Goal: Task Accomplishment & Management: Use online tool/utility

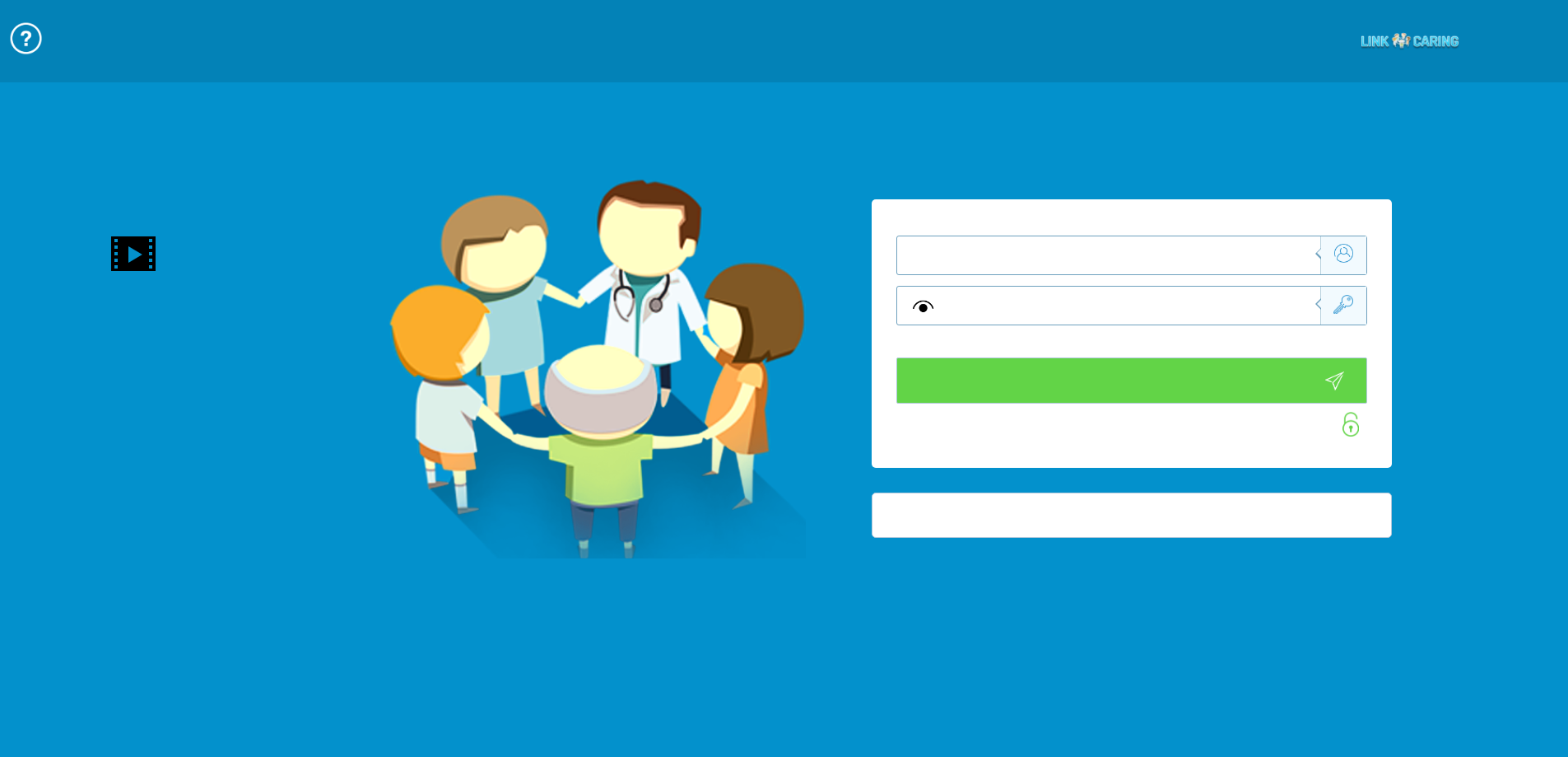
type input "התחבר עכשיו"
type input "עדיין לא? [PERSON_NAME] חשבון!"
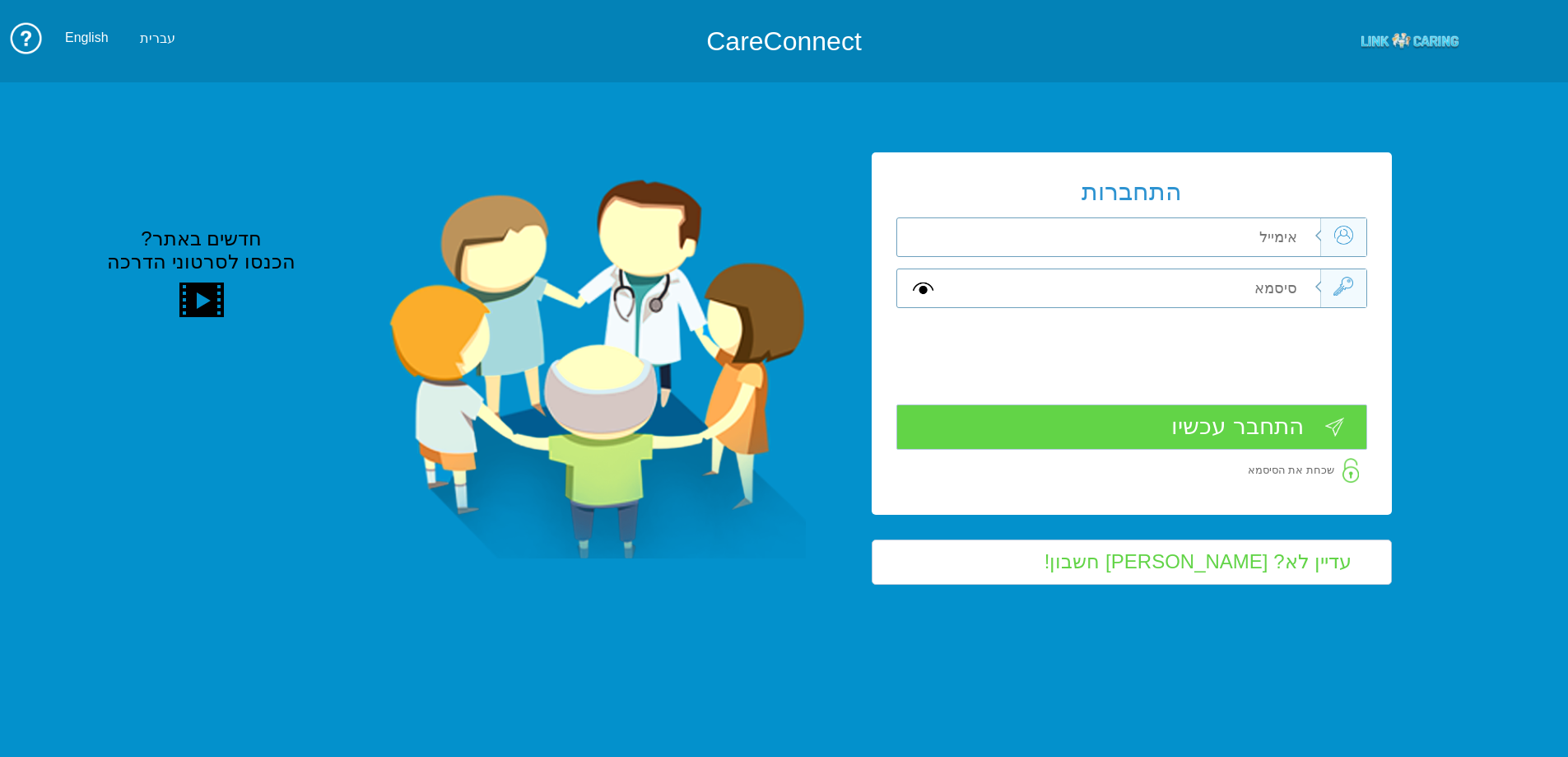
click at [1241, 263] on div "התחברות שדה חובה שדה חובה שדה חובה" at bounding box center [1131, 332] width 520 height 361
click at [1252, 247] on input "text" at bounding box center [1134, 237] width 371 height 38
type input "[EMAIL_ADDRESS][DOMAIN_NAME]"
click at [1258, 292] on input "text" at bounding box center [1134, 288] width 371 height 38
type input "H"
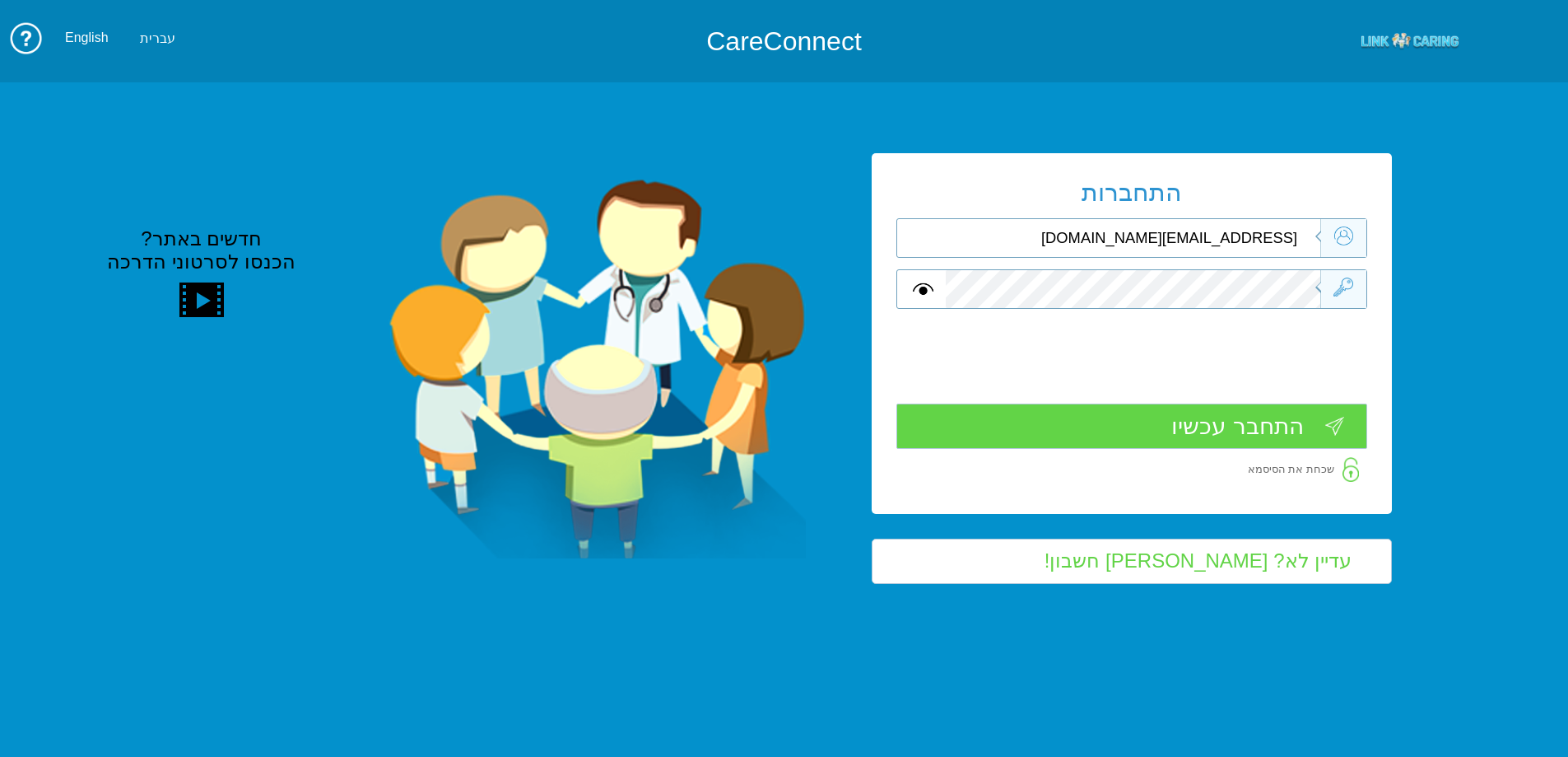
click at [1286, 431] on input "התחבר עכשיו" at bounding box center [1132, 426] width 471 height 45
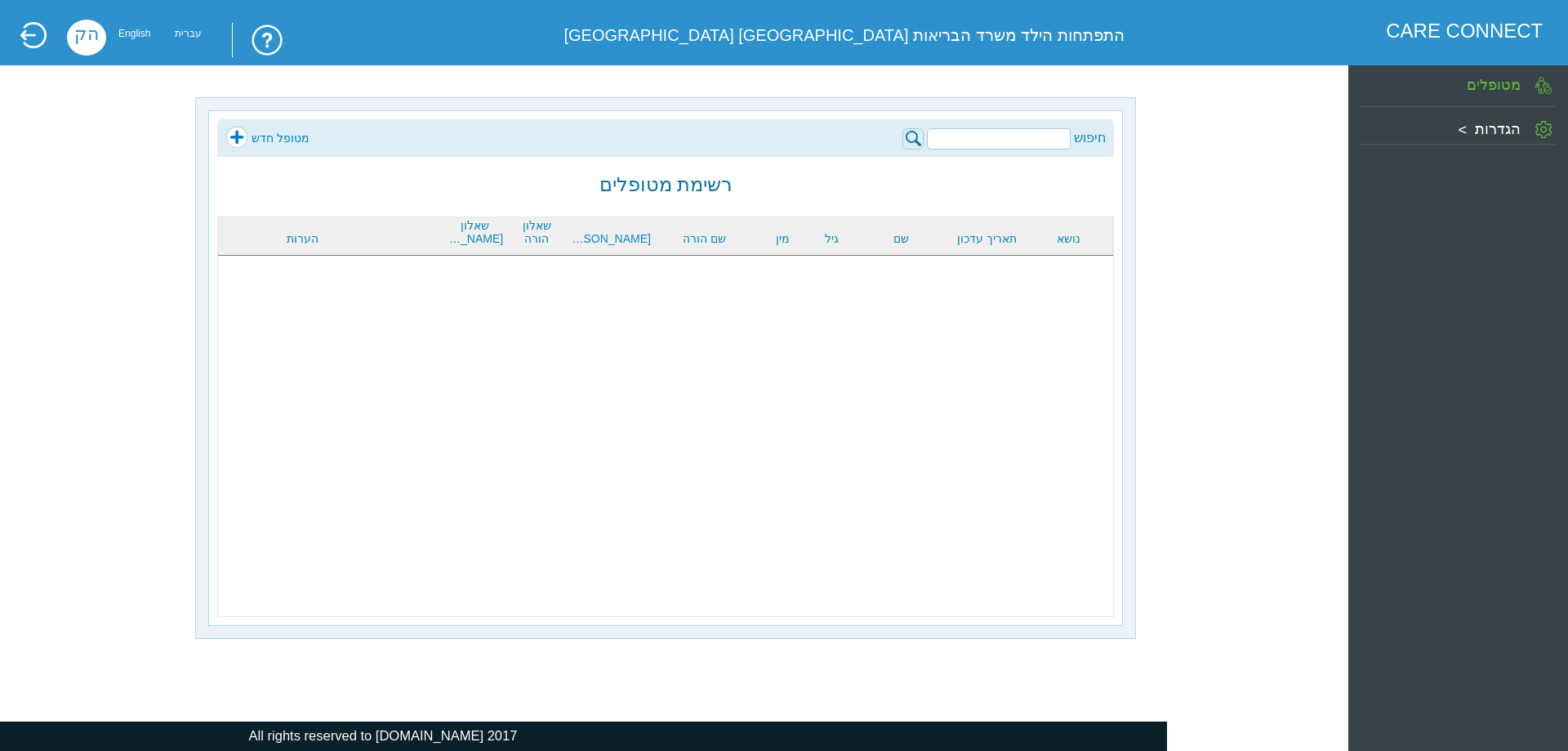
click at [1037, 125] on div "חיפוש מטופל חדש" at bounding box center [666, 138] width 897 height 37
click at [1037, 134] on input "search" at bounding box center [999, 139] width 144 height 21
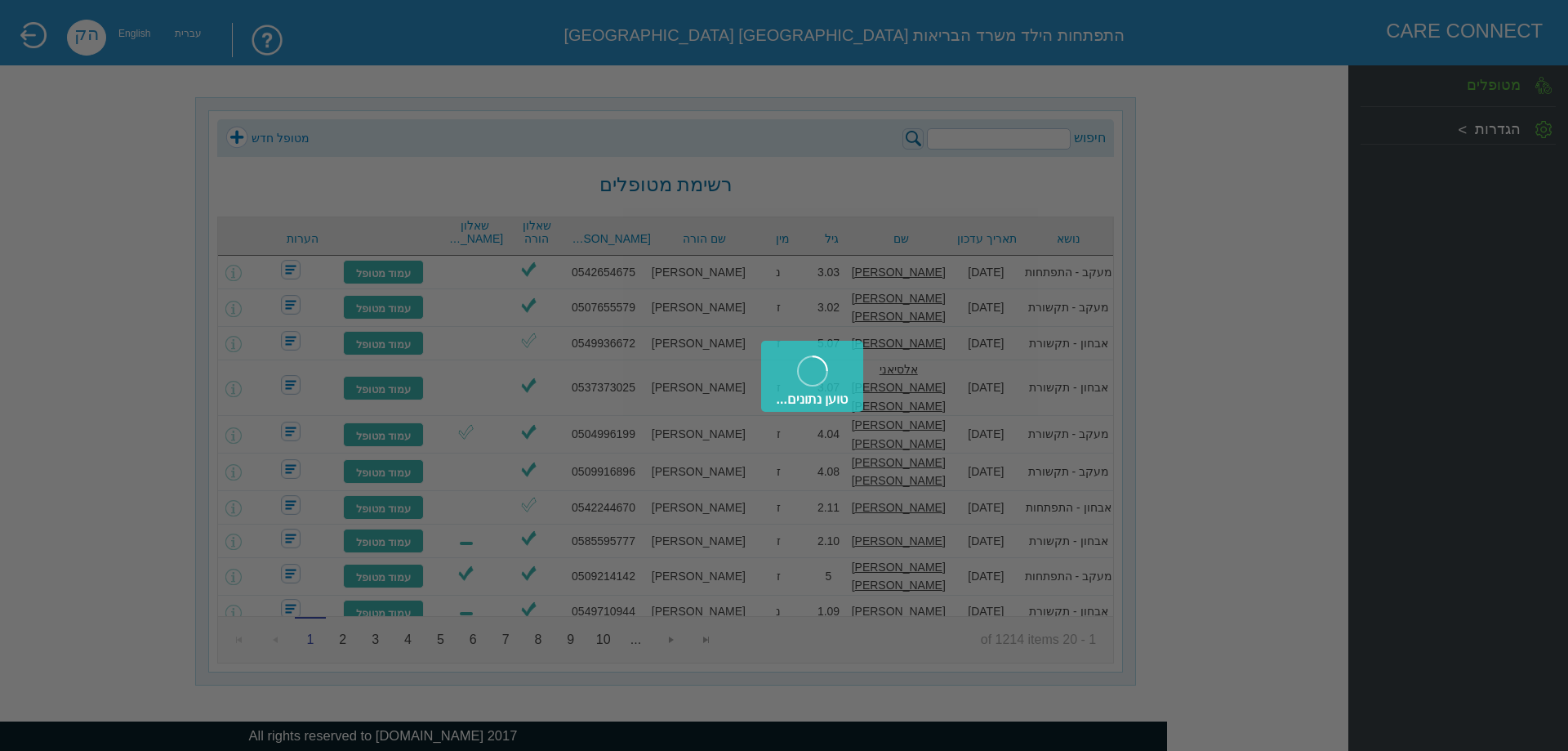
type input "כרמל אמיתי"
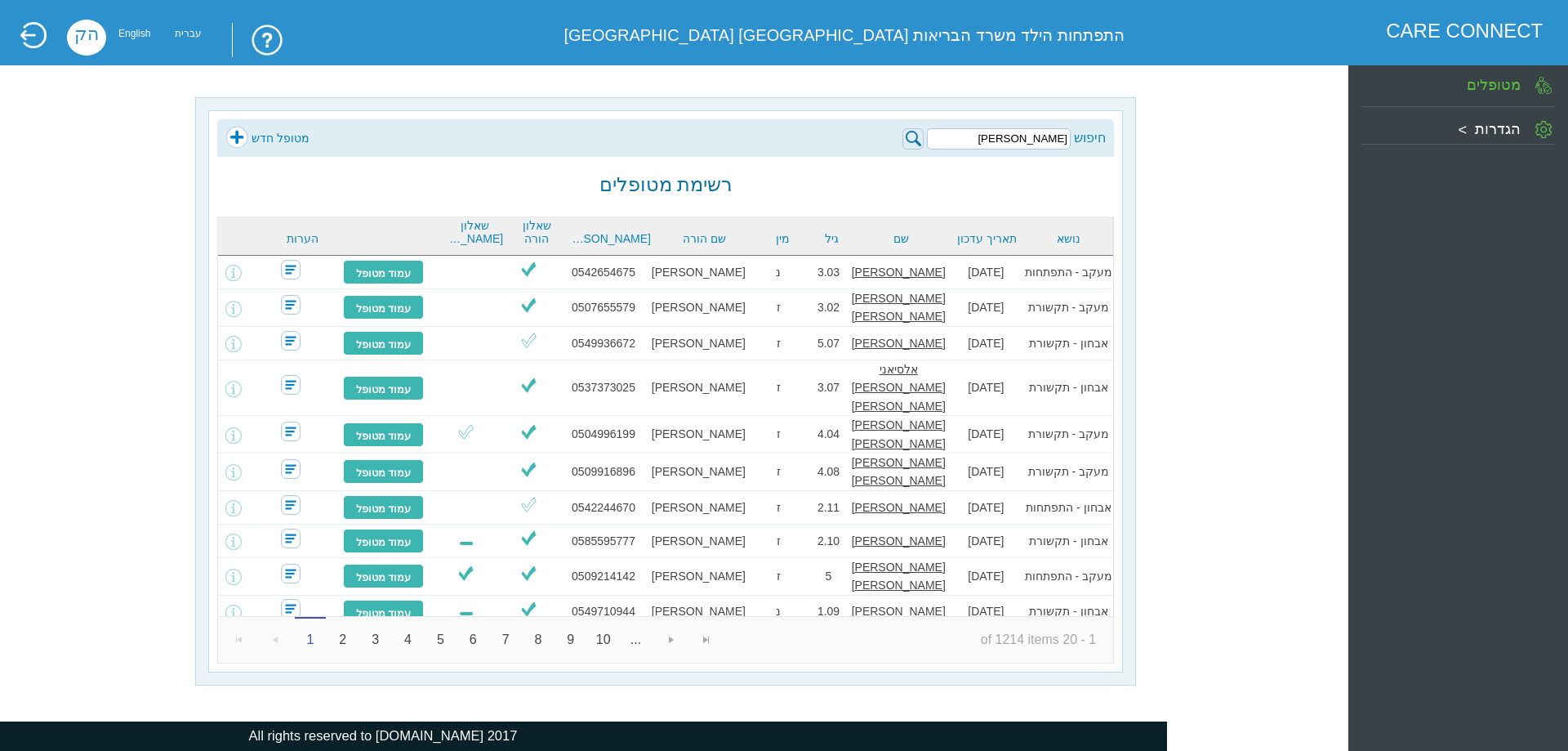
click at [911, 131] on img at bounding box center [913, 139] width 21 height 21
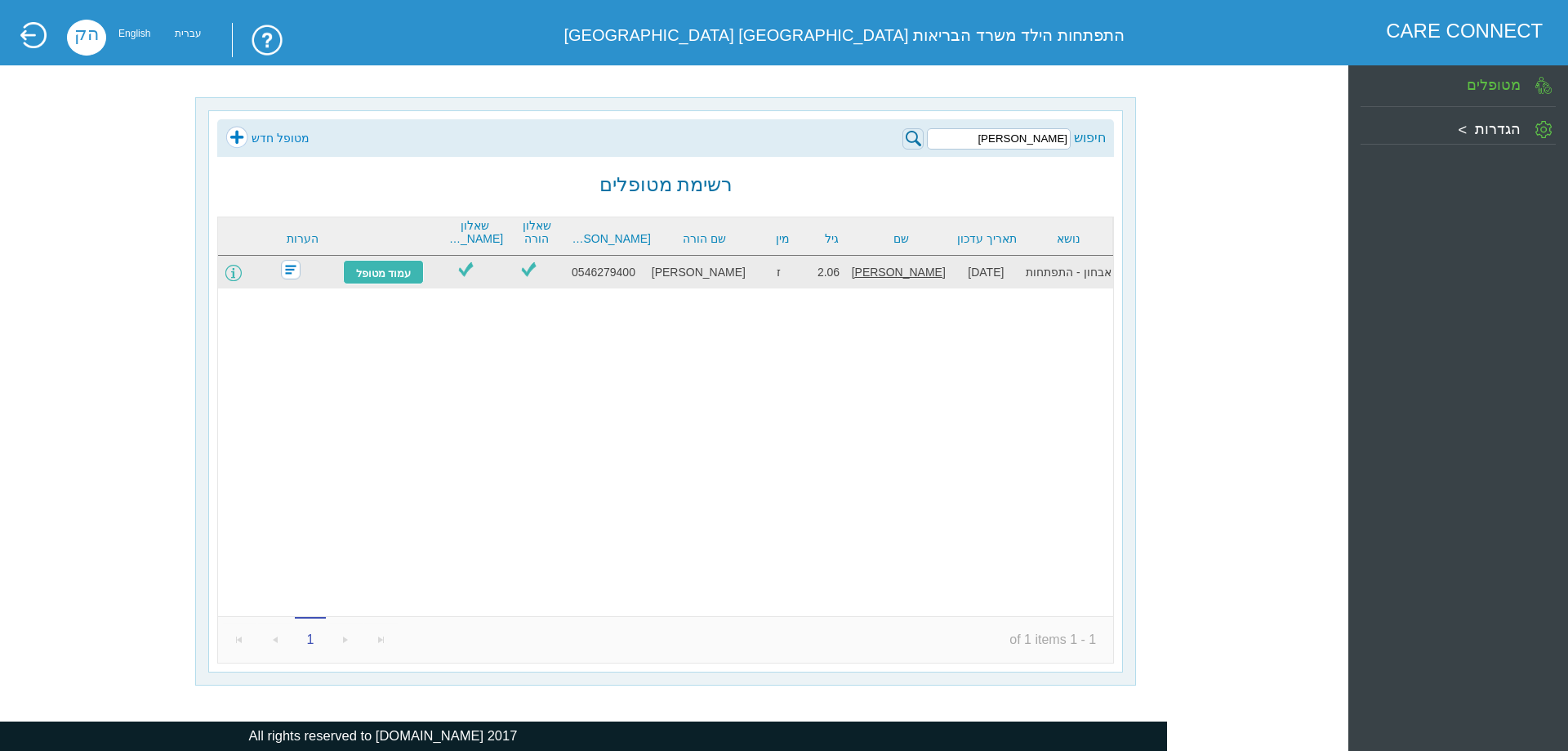
click at [239, 271] on span at bounding box center [233, 272] width 16 height 16
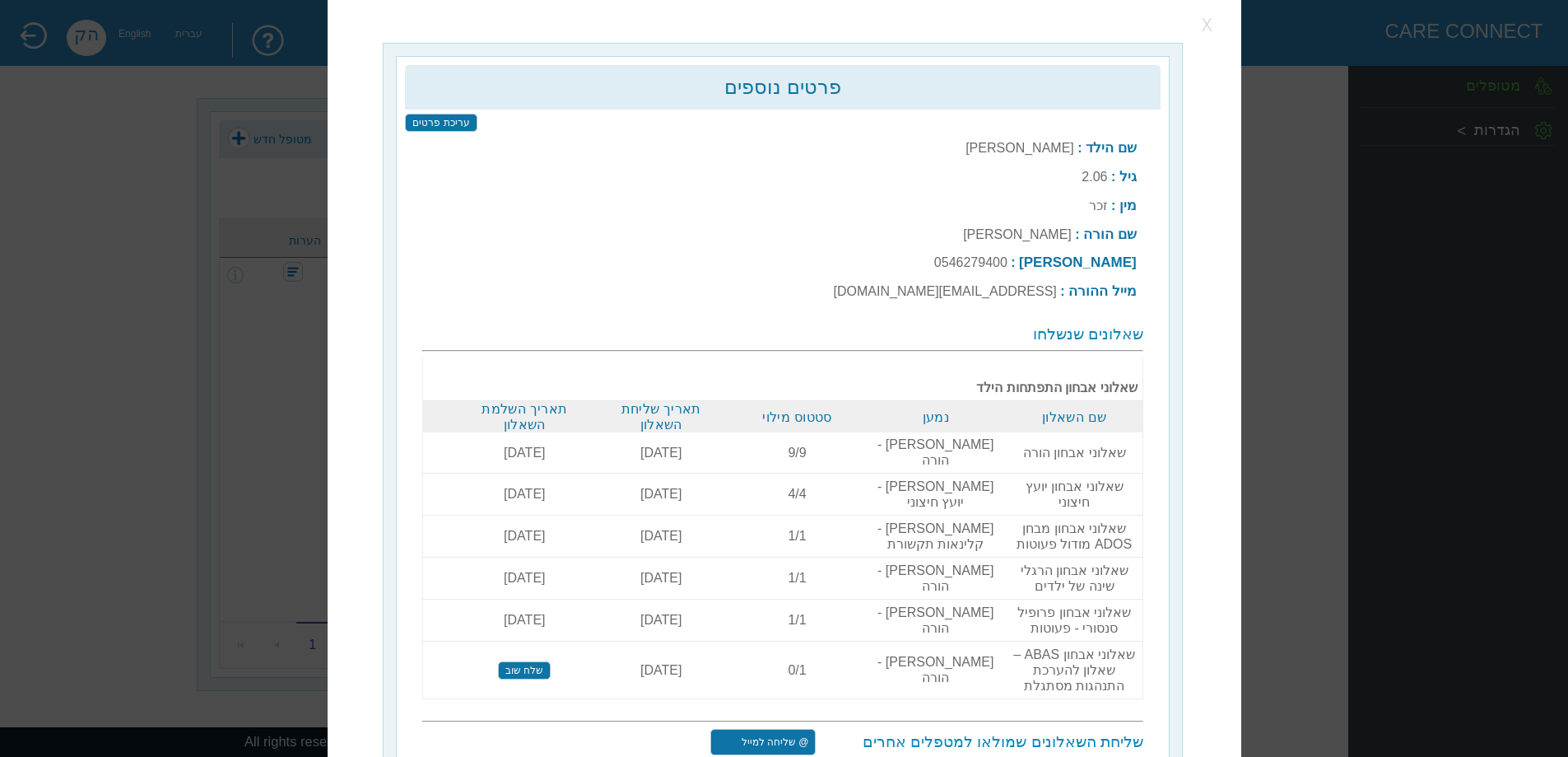
click at [1207, 31] on button "button" at bounding box center [1208, 24] width 24 height 24
